Goal: Information Seeking & Learning: Check status

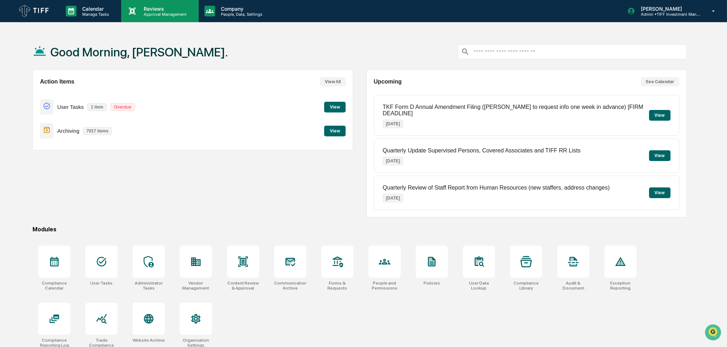
click at [168, 12] on p "Approval Management" at bounding box center [164, 14] width 52 height 5
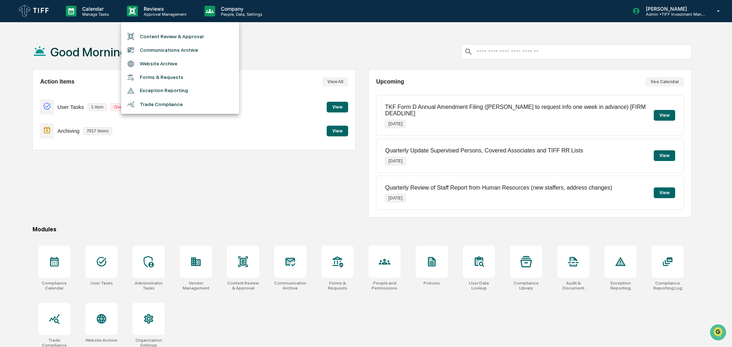
click at [158, 48] on li "Communications Archive" at bounding box center [180, 50] width 118 height 14
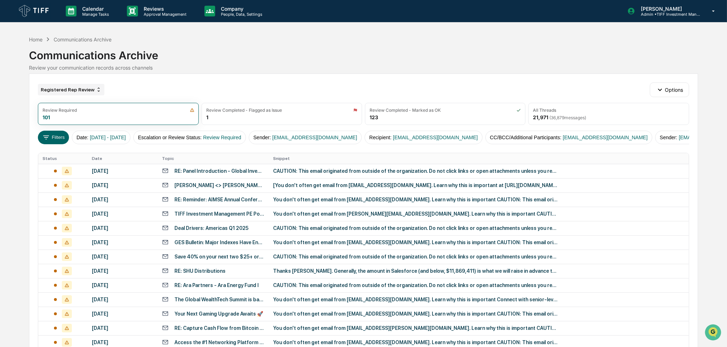
click at [82, 86] on div "Registered Rep Review" at bounding box center [71, 89] width 66 height 11
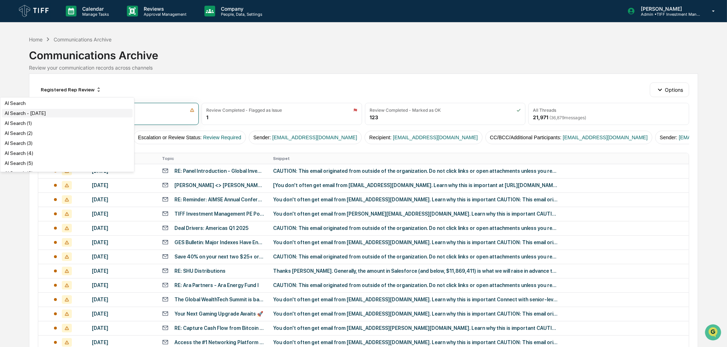
click at [68, 114] on div "AI Search - [DATE]" at bounding box center [67, 113] width 131 height 9
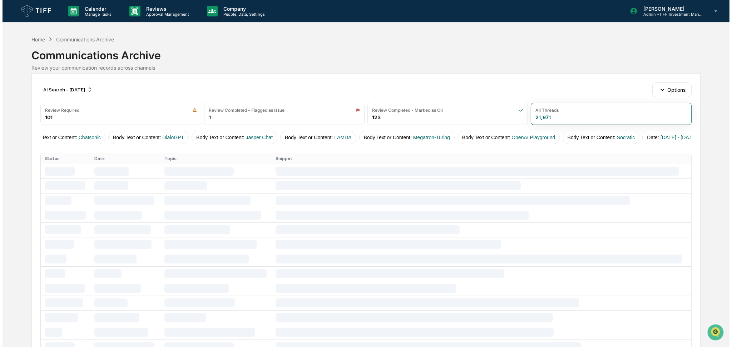
scroll to position [0, 602]
click at [633, 142] on button "Date : [DATE] - [DATE]" at bounding box center [659, 138] width 59 height 14
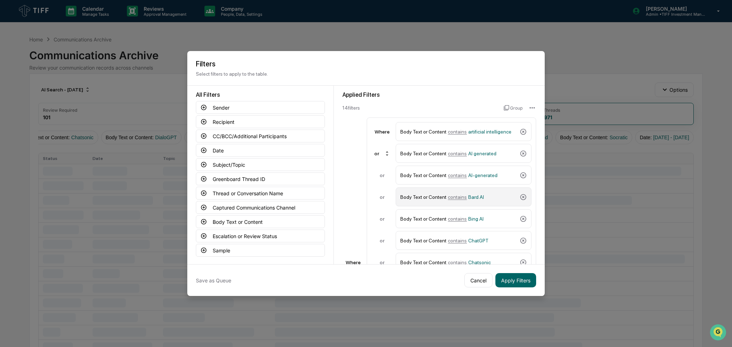
scroll to position [169, 0]
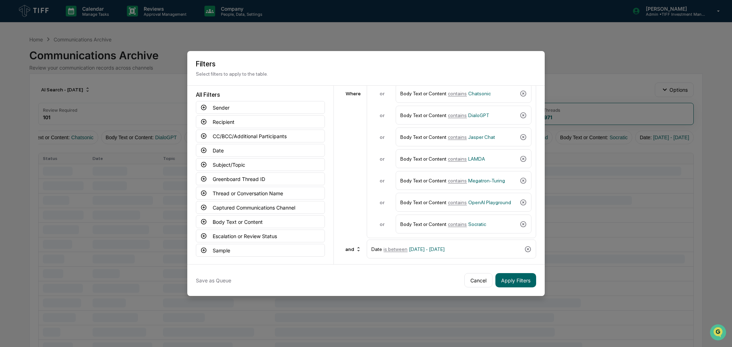
click at [436, 257] on div "Applied Filters 14 filter s Group Where Where Body Text or Content contains art…" at bounding box center [439, 175] width 211 height 179
click at [453, 250] on div "Date is between [DATE] - [DATE]" at bounding box center [446, 249] width 150 height 13
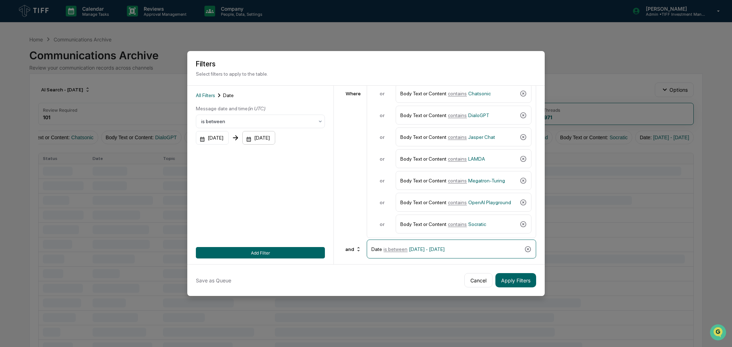
click at [265, 139] on div "[DATE]" at bounding box center [258, 138] width 33 height 14
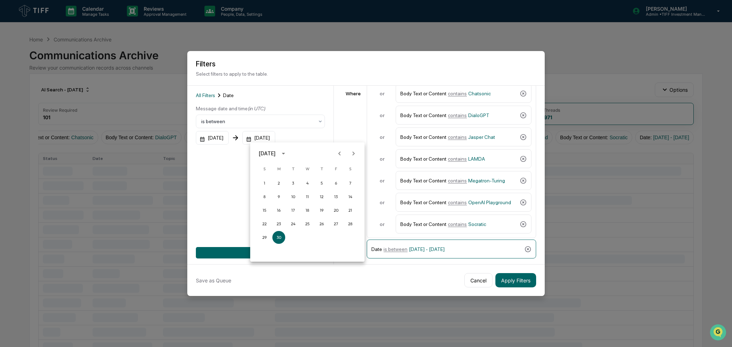
click at [350, 154] on icon "Next month" at bounding box center [353, 154] width 8 height 8
click at [290, 242] on button "30" at bounding box center [293, 237] width 13 height 13
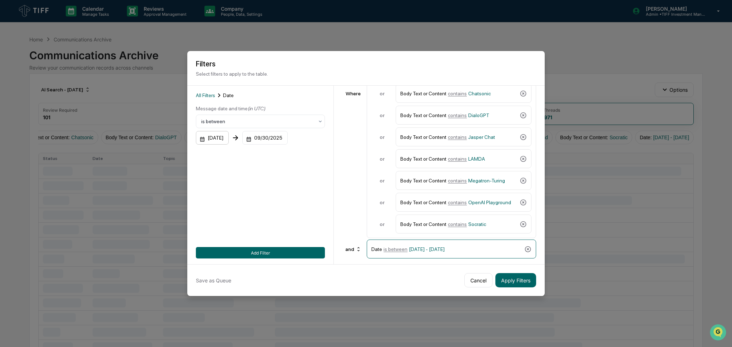
click at [223, 143] on div "[DATE]" at bounding box center [212, 138] width 33 height 14
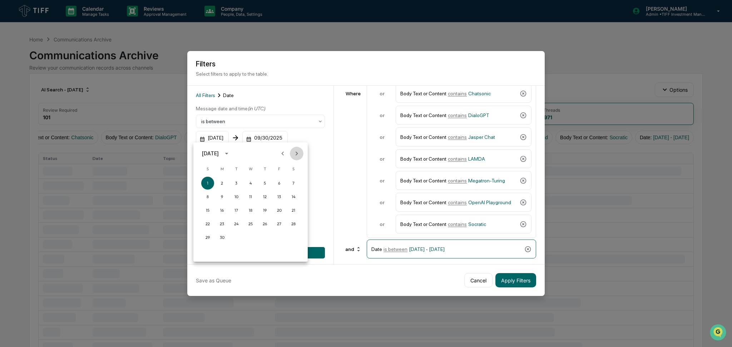
click at [295, 151] on icon "Next month" at bounding box center [297, 154] width 8 height 8
click at [225, 180] on button "1" at bounding box center [221, 183] width 13 height 13
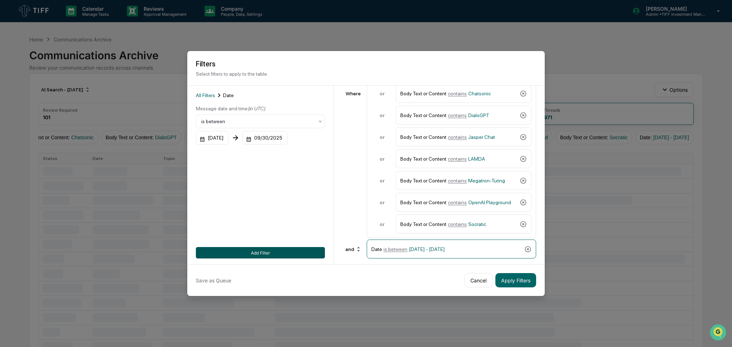
click at [313, 252] on button "Add Filter" at bounding box center [260, 252] width 129 height 11
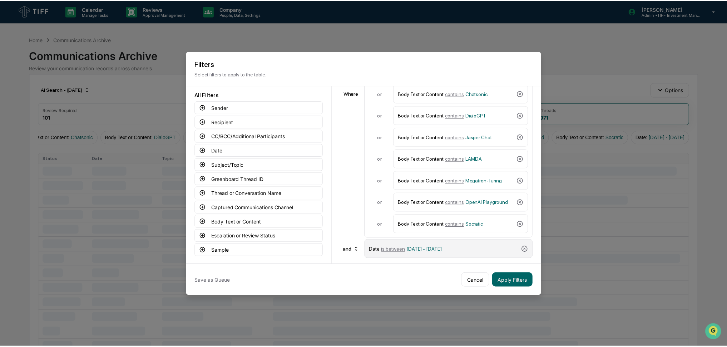
scroll to position [0, 0]
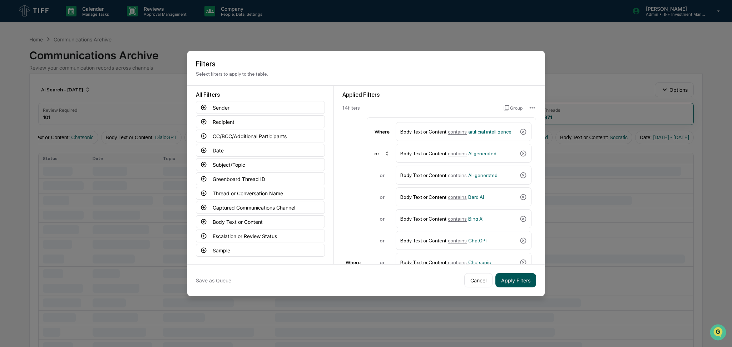
click at [524, 278] on button "Apply Filters" at bounding box center [515, 280] width 41 height 14
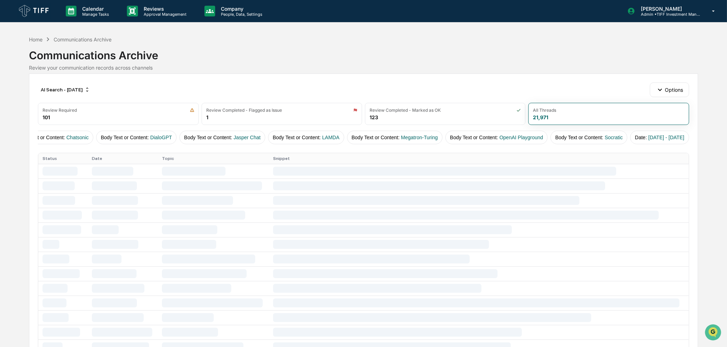
click at [474, 28] on div "Calendar Manage Tasks Reviews Approval Management Company People, Data, Setting…" at bounding box center [363, 285] width 727 height 571
click at [662, 64] on div "Communications Archive Review your communication records across channels" at bounding box center [363, 57] width 669 height 28
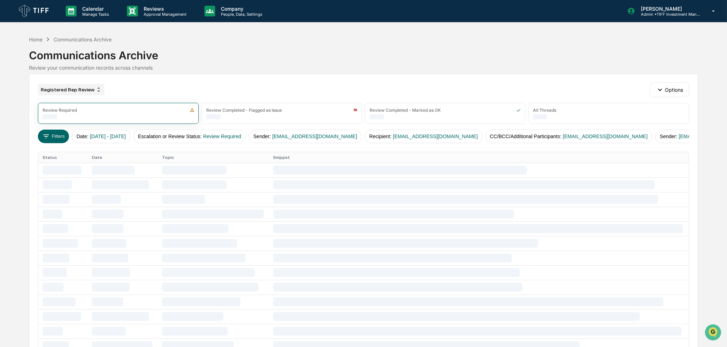
click at [79, 89] on div "Registered Rep Review" at bounding box center [71, 89] width 66 height 11
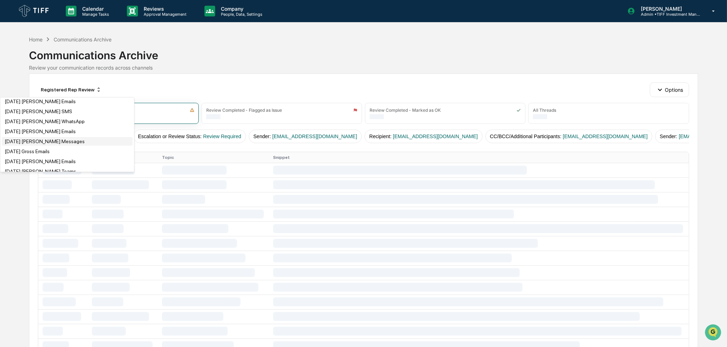
scroll to position [182, 0]
click at [64, 141] on div "[DATE] [PERSON_NAME] Messages" at bounding box center [45, 141] width 80 height 6
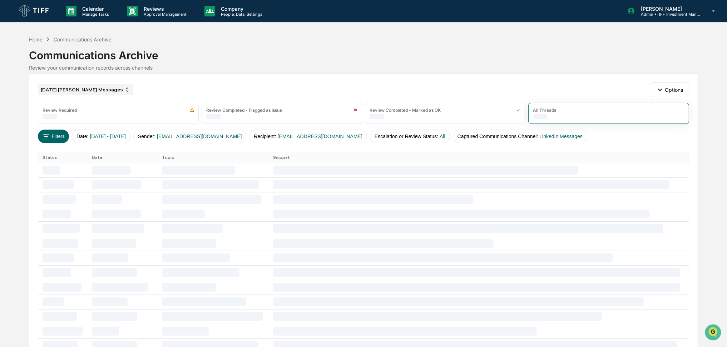
click at [91, 88] on div "[DATE] [PERSON_NAME] Messages" at bounding box center [85, 89] width 95 height 11
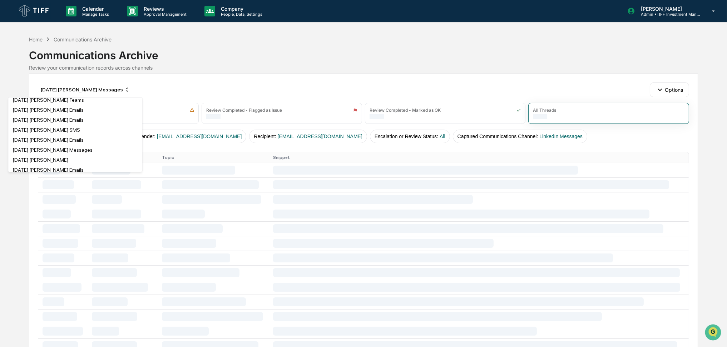
scroll to position [113, 0]
click at [70, 113] on div "[DATE] [PERSON_NAME] Emails" at bounding box center [48, 111] width 71 height 6
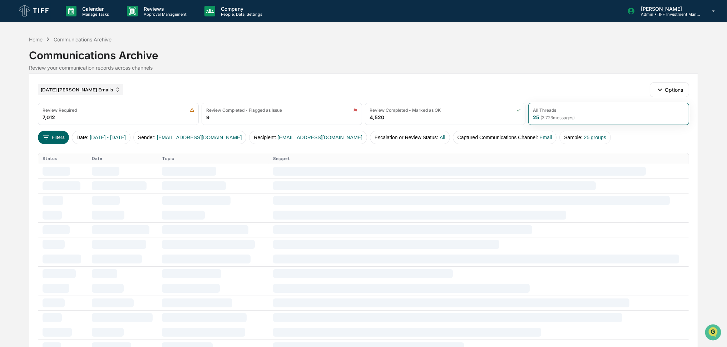
click at [67, 92] on div "[DATE] [PERSON_NAME] Emails" at bounding box center [80, 89] width 85 height 11
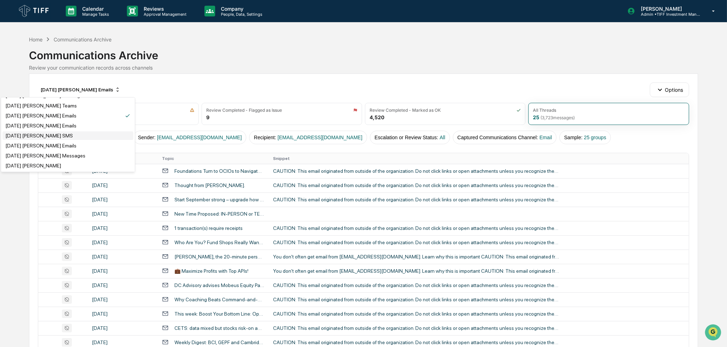
scroll to position [111, 0]
click at [78, 154] on div "[DATE] [PERSON_NAME] Messages" at bounding box center [68, 152] width 131 height 9
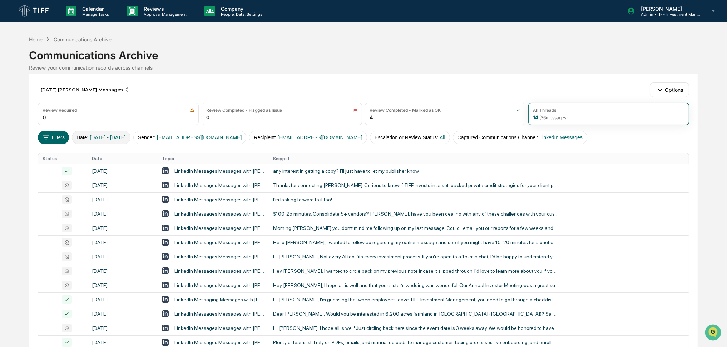
click at [126, 138] on span "[DATE] - [DATE]" at bounding box center [108, 138] width 36 height 6
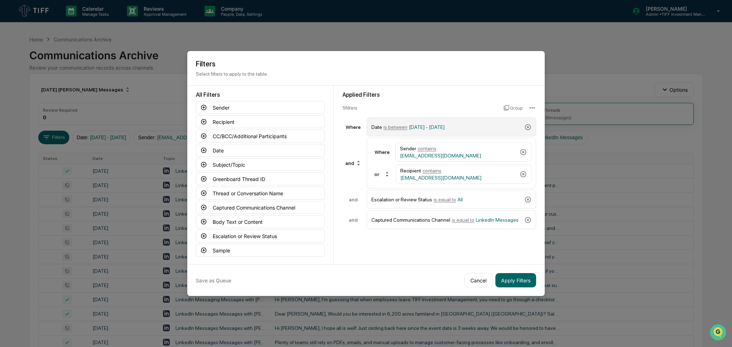
click at [443, 125] on span "[DATE] - [DATE]" at bounding box center [427, 127] width 36 height 6
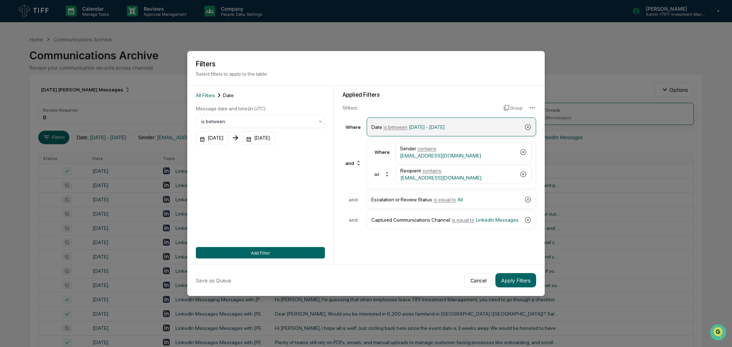
click at [426, 125] on span "[DATE] - [DATE]" at bounding box center [427, 127] width 36 height 6
click at [442, 130] on div "Date is between [DATE] - [DATE]" at bounding box center [446, 127] width 150 height 13
click at [267, 141] on div "[DATE]" at bounding box center [258, 138] width 33 height 14
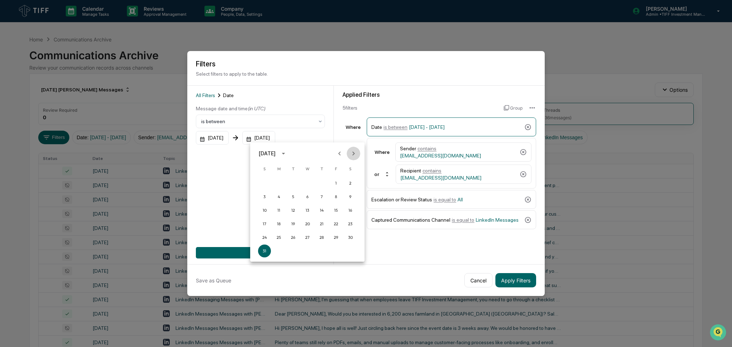
click at [353, 154] on icon "Next month" at bounding box center [353, 154] width 3 height 4
click at [297, 238] on button "30" at bounding box center [293, 237] width 13 height 13
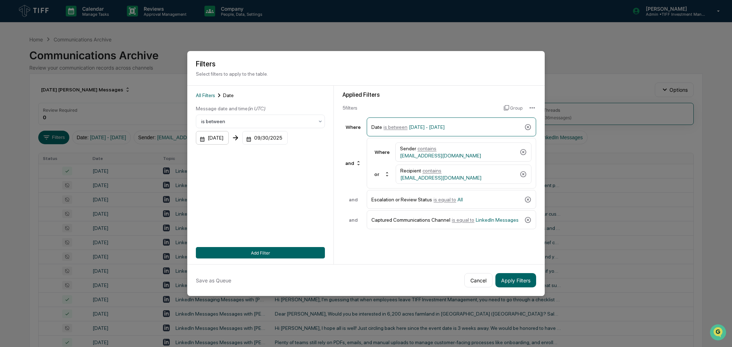
click at [216, 136] on div "[DATE]" at bounding box center [212, 138] width 33 height 14
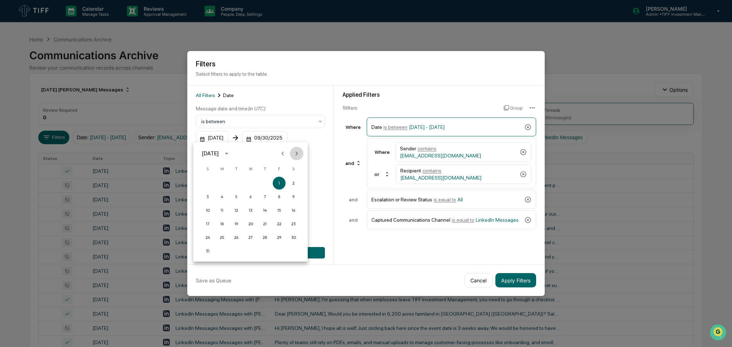
click at [301, 149] on button "Next month" at bounding box center [297, 154] width 14 height 14
click at [215, 184] on button "1" at bounding box center [221, 183] width 13 height 13
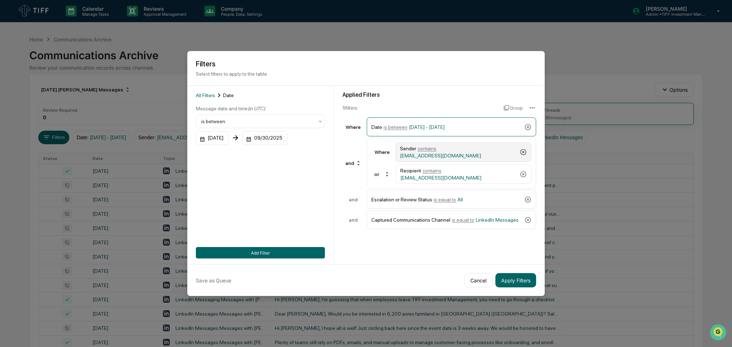
click at [520, 149] on icon at bounding box center [523, 152] width 7 height 7
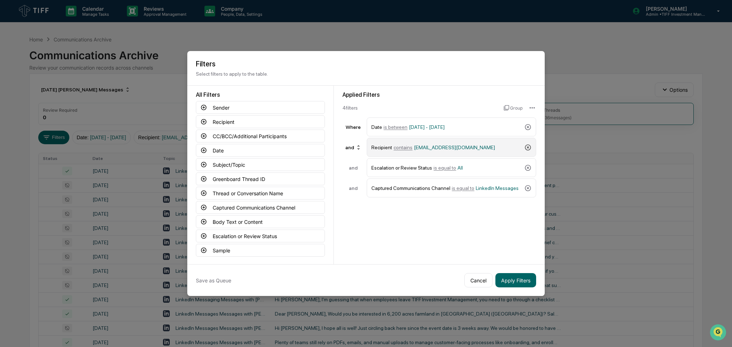
click at [526, 146] on icon at bounding box center [527, 147] width 7 height 7
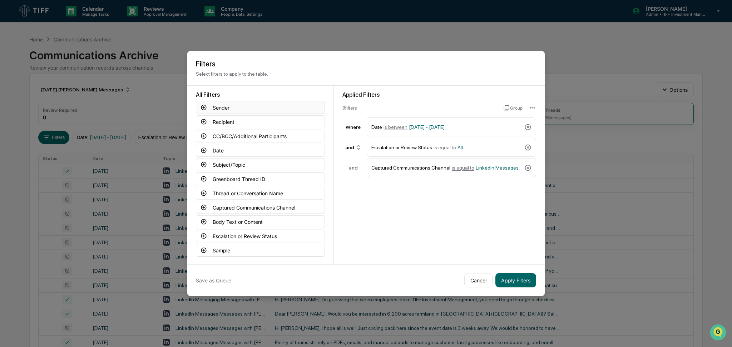
click at [224, 104] on button "Sender" at bounding box center [260, 107] width 129 height 13
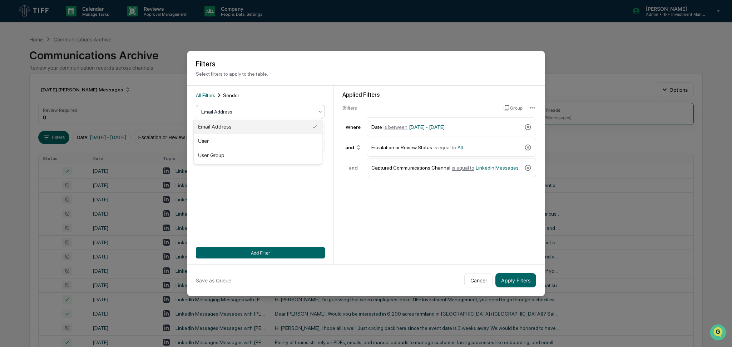
click at [229, 110] on div at bounding box center [257, 111] width 113 height 7
click at [213, 142] on div "User" at bounding box center [258, 141] width 128 height 14
click at [226, 147] on div "Select user" at bounding box center [258, 145] width 120 height 10
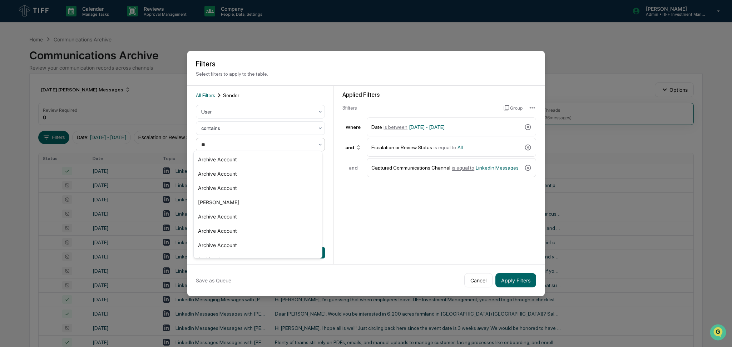
type input "***"
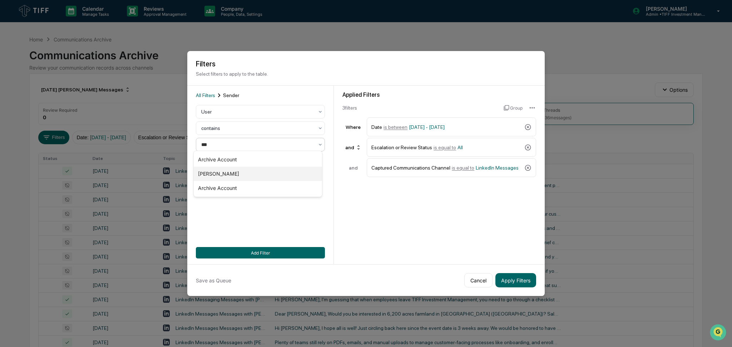
click at [230, 174] on div "[PERSON_NAME]" at bounding box center [258, 174] width 128 height 14
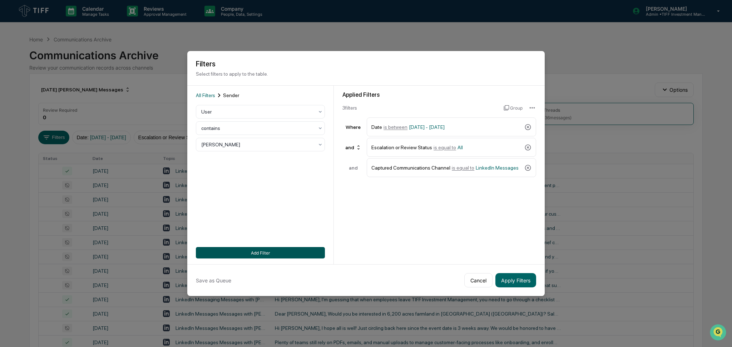
click at [243, 256] on button "Add Filter" at bounding box center [260, 252] width 129 height 11
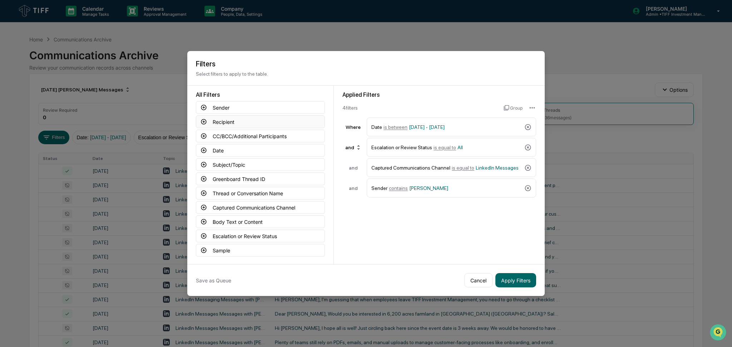
click at [223, 120] on button "Recipient" at bounding box center [260, 121] width 129 height 13
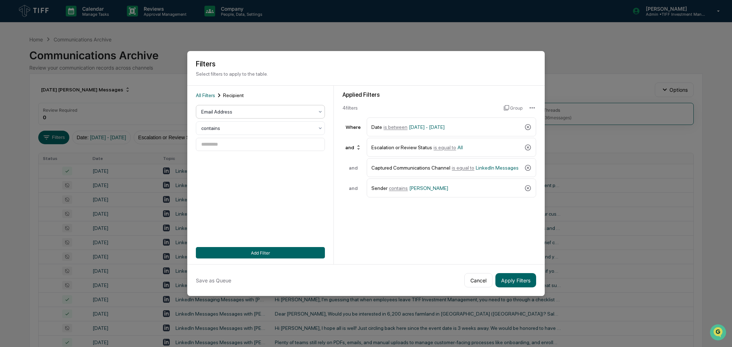
click at [231, 110] on div at bounding box center [257, 111] width 113 height 7
click at [218, 143] on div "User" at bounding box center [258, 141] width 128 height 14
click at [228, 144] on div at bounding box center [257, 144] width 113 height 7
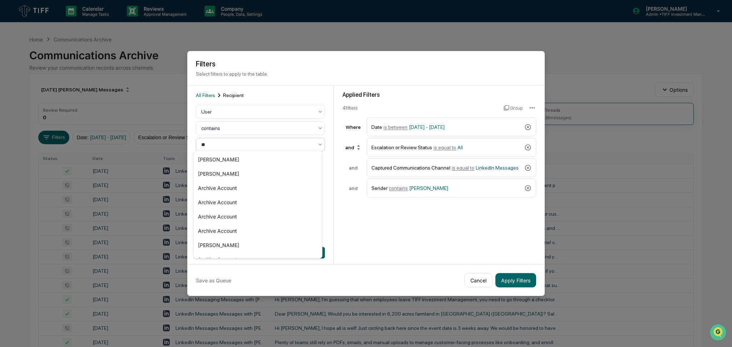
type input "***"
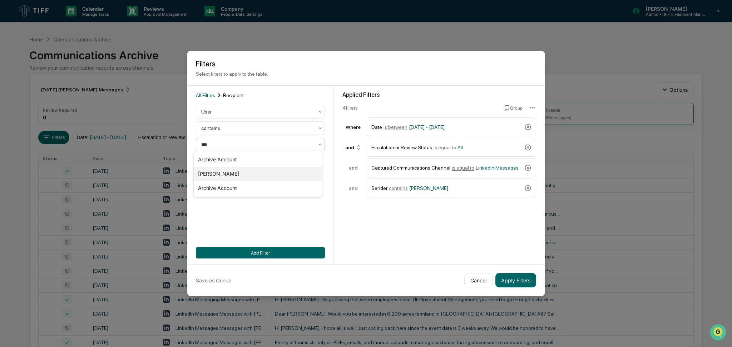
click at [236, 172] on div "[PERSON_NAME]" at bounding box center [258, 174] width 128 height 14
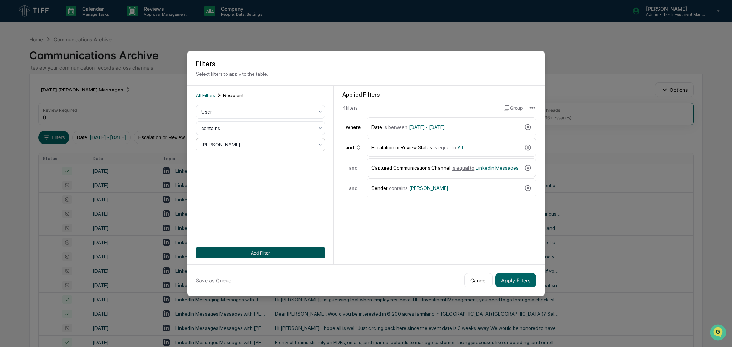
click at [235, 254] on button "Add Filter" at bounding box center [260, 252] width 129 height 11
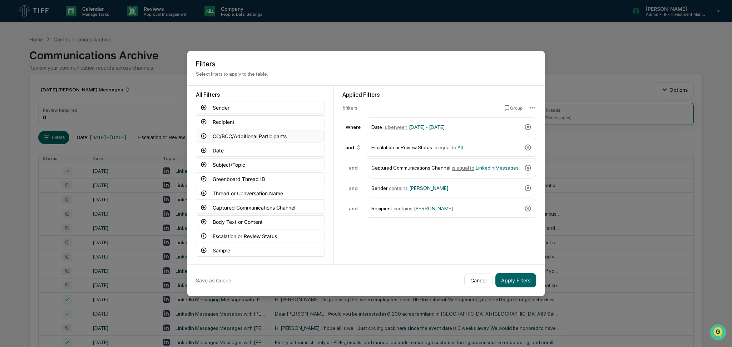
click at [244, 133] on button "CC/BCC/Additional Participants" at bounding box center [260, 136] width 129 height 13
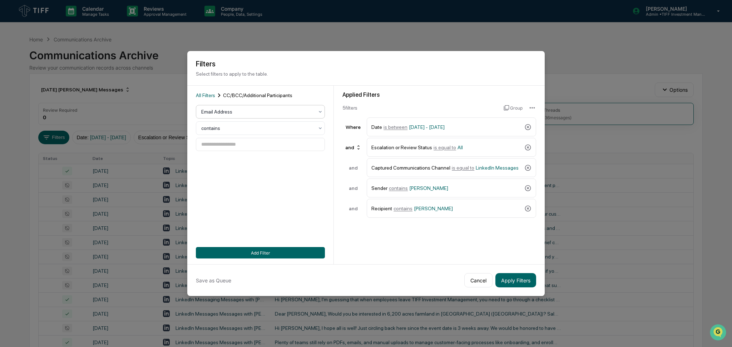
click at [232, 109] on div at bounding box center [257, 111] width 113 height 7
click at [224, 138] on div "User" at bounding box center [258, 141] width 128 height 14
click at [237, 140] on div "Select user" at bounding box center [258, 145] width 120 height 10
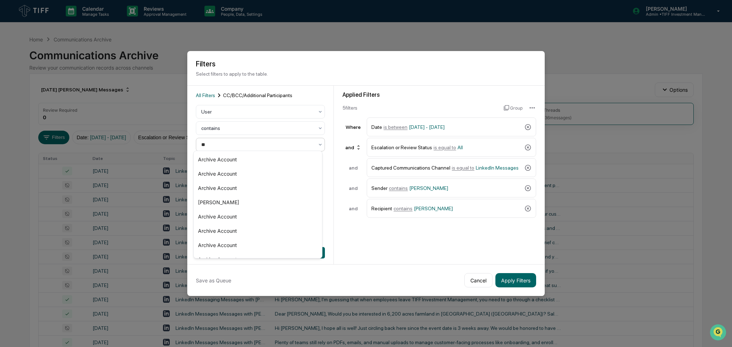
type input "***"
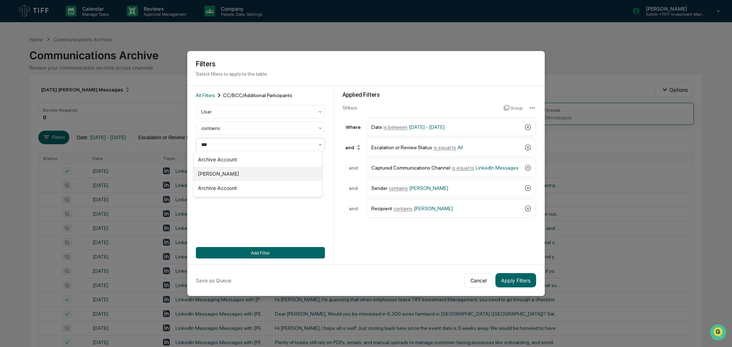
click at [228, 172] on div "[PERSON_NAME]" at bounding box center [258, 174] width 128 height 14
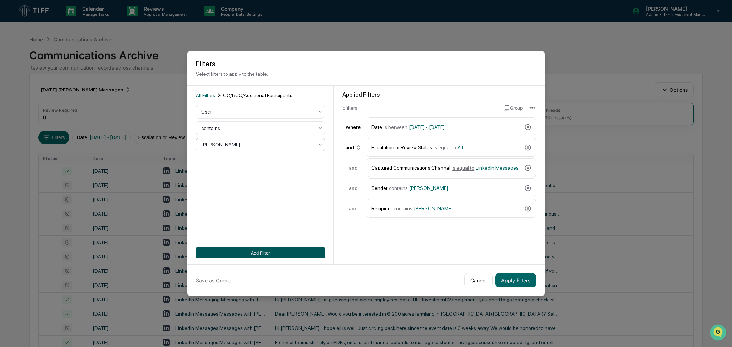
click at [282, 247] on button "Add Filter" at bounding box center [260, 252] width 129 height 11
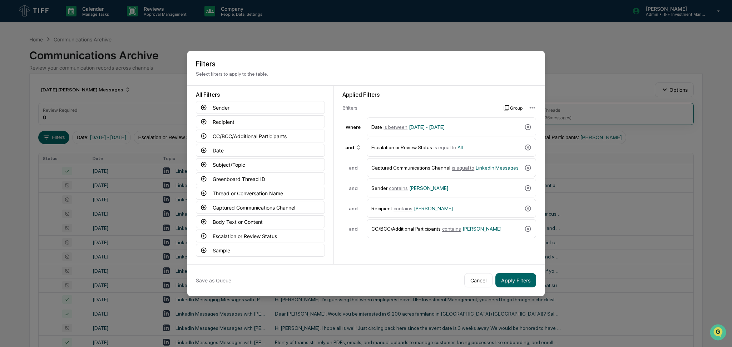
click at [510, 109] on button "Group" at bounding box center [512, 107] width 19 height 11
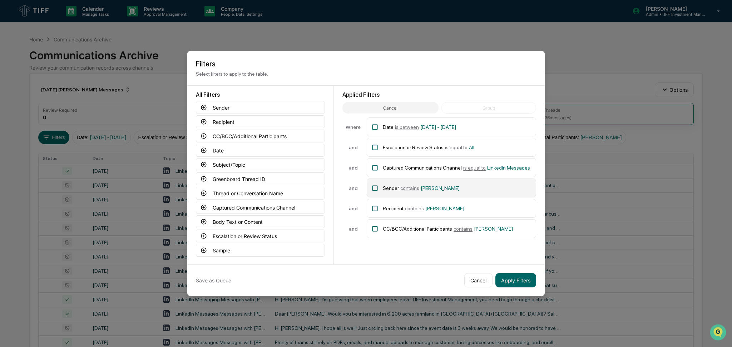
click at [442, 188] on div "Sender contains [PERSON_NAME]" at bounding box center [457, 188] width 149 height 13
click at [475, 204] on div "Recipient contains [PERSON_NAME]" at bounding box center [457, 208] width 149 height 13
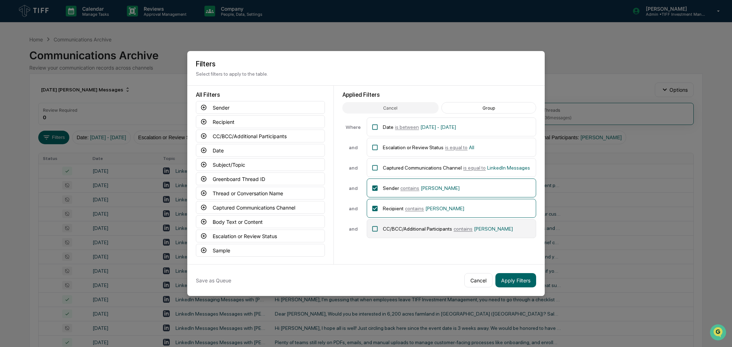
click at [455, 226] on span "contains" at bounding box center [462, 229] width 19 height 6
click at [478, 105] on button "Group" at bounding box center [488, 107] width 95 height 11
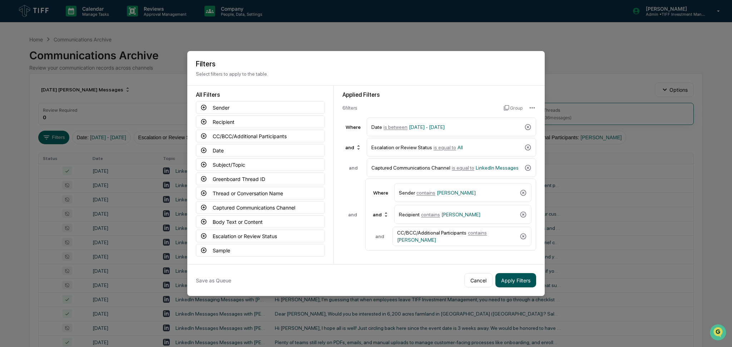
click at [517, 275] on button "Apply Filters" at bounding box center [515, 280] width 41 height 14
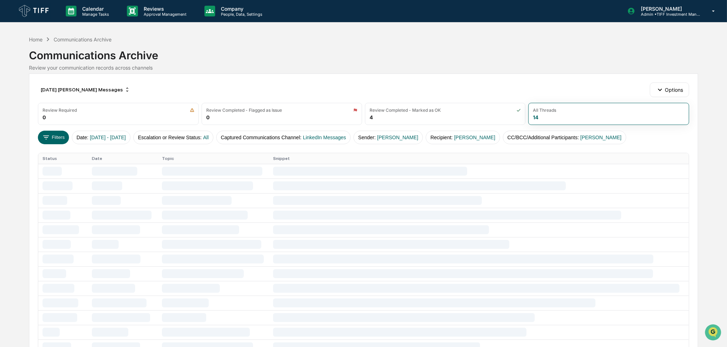
click at [437, 41] on div "Home Communications Archive Communications Archive Review your communication re…" at bounding box center [363, 52] width 669 height 35
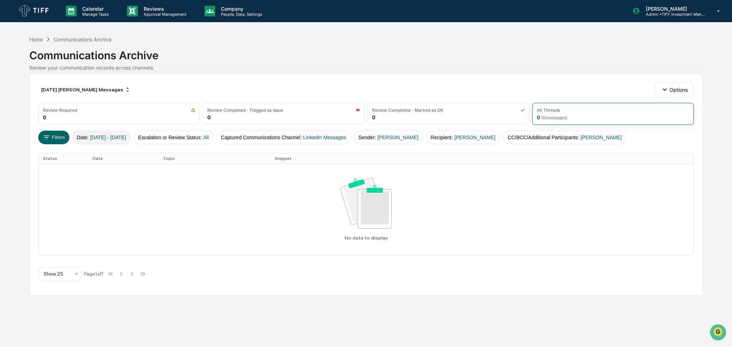
click at [126, 135] on span "[DATE] - [DATE]" at bounding box center [108, 138] width 36 height 6
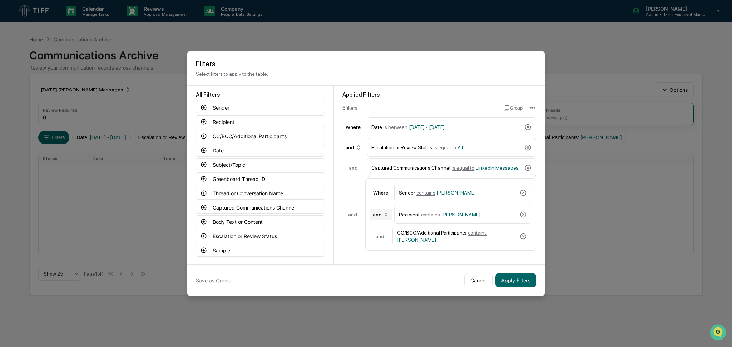
click at [378, 217] on div "and" at bounding box center [381, 214] width 22 height 11
click at [378, 235] on div "or" at bounding box center [380, 236] width 29 height 9
click at [512, 274] on button "Apply Filters" at bounding box center [515, 280] width 41 height 14
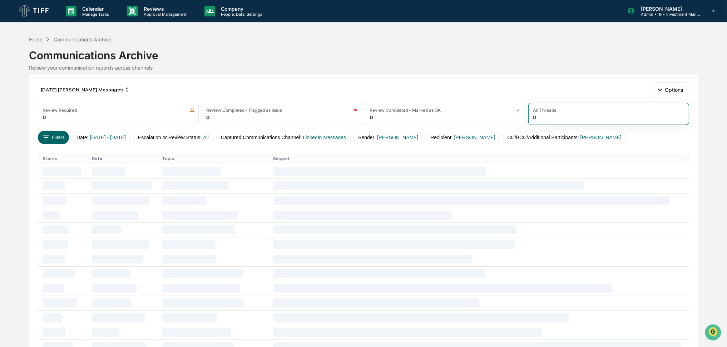
click at [426, 53] on div "Communications Archive" at bounding box center [363, 52] width 669 height 19
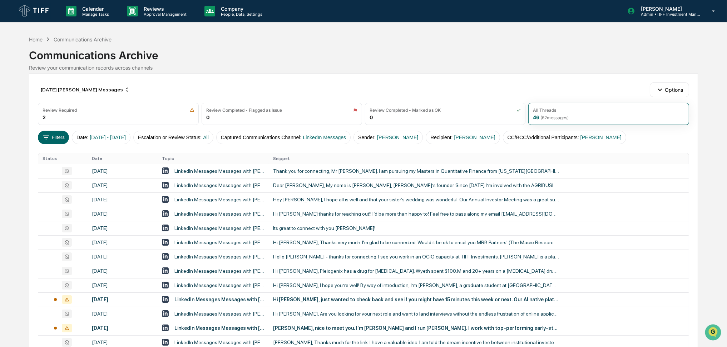
click at [408, 70] on div "Review your communication records across channels" at bounding box center [363, 68] width 669 height 6
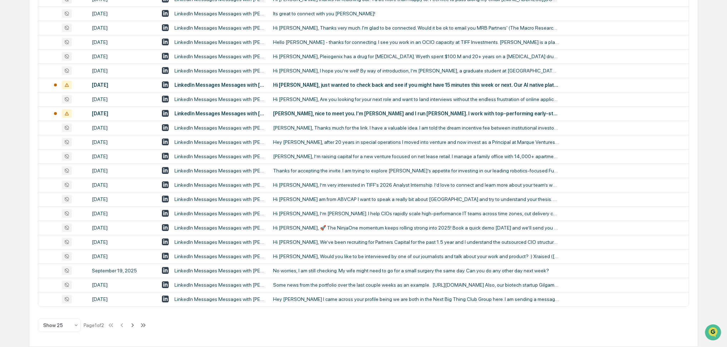
scroll to position [0, 0]
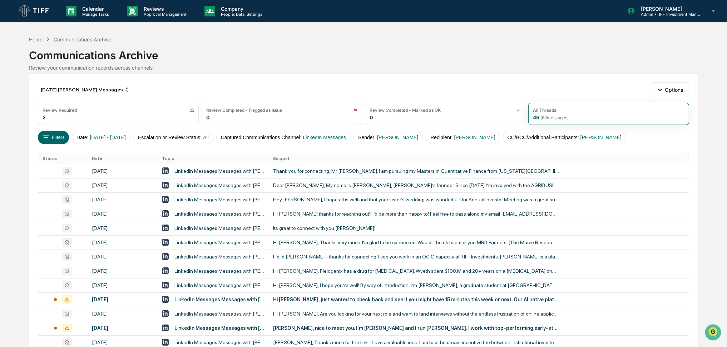
click at [39, 14] on img at bounding box center [34, 11] width 34 height 16
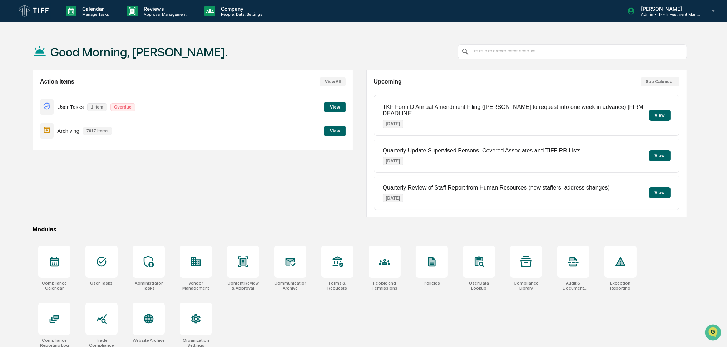
click at [329, 35] on div "Good Morning, [PERSON_NAME]." at bounding box center [360, 52] width 654 height 36
click at [572, 36] on div "Good Morning, [PERSON_NAME]." at bounding box center [360, 52] width 654 height 36
click at [537, 20] on div "Calendar Manage Tasks Reviews Approval Management Company People, Data, Setting…" at bounding box center [363, 11] width 727 height 23
click at [287, 184] on div "Action Items View All User Tasks 1 item Overdue View Archiving 7017 items View" at bounding box center [193, 144] width 321 height 148
click at [19, 211] on div "Good Morning, [PERSON_NAME]. Action Items View All User Tasks 1 item Overdue Vi…" at bounding box center [363, 207] width 727 height 347
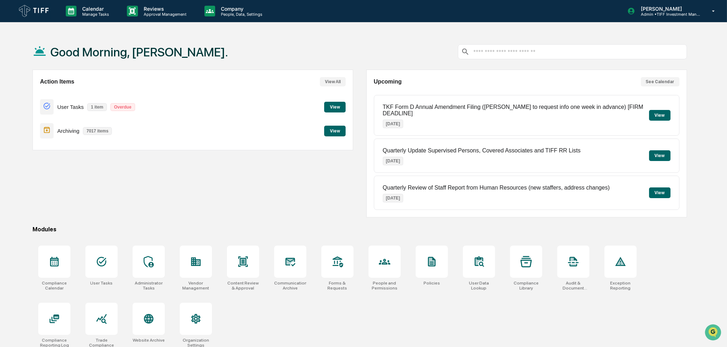
click at [9, 225] on div "Good Morning, [PERSON_NAME]. Action Items View All User Tasks 1 item Overdue Vi…" at bounding box center [363, 207] width 727 height 347
click at [337, 209] on div "Action Items View All User Tasks 1 item Overdue View Archiving 7017 items View" at bounding box center [193, 144] width 321 height 148
click at [439, 24] on div "Calendar Manage Tasks Reviews Approval Management Company People, Data, Setting…" at bounding box center [363, 190] width 727 height 381
click at [358, 68] on div "Good Morning, [PERSON_NAME]." at bounding box center [360, 52] width 654 height 36
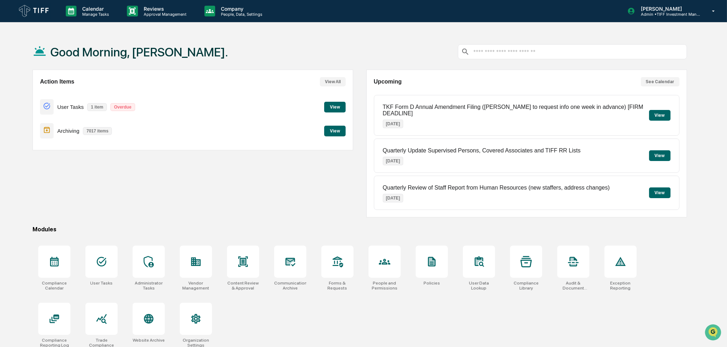
click at [359, 66] on div "Good Morning, [PERSON_NAME]." at bounding box center [360, 52] width 654 height 36
